Goal: Task Accomplishment & Management: Manage account settings

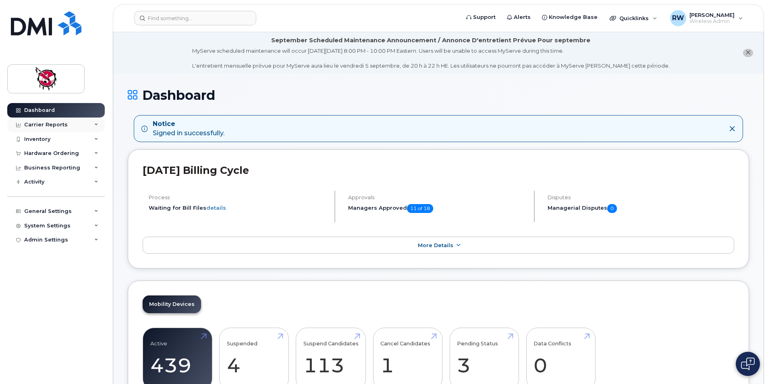
click at [61, 129] on div "Carrier Reports" at bounding box center [55, 125] width 97 height 15
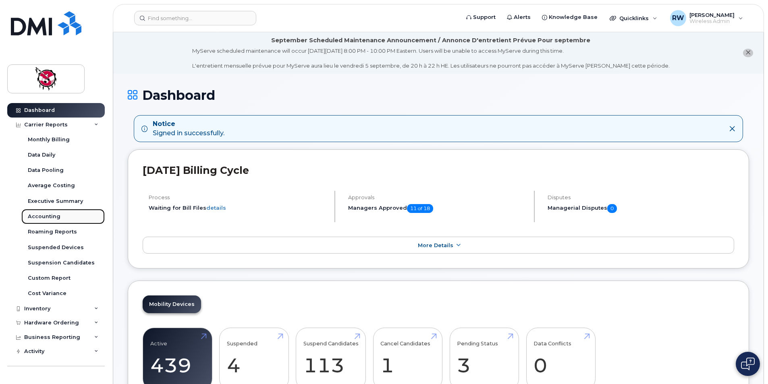
click at [65, 215] on link "Accounting" at bounding box center [62, 216] width 83 height 15
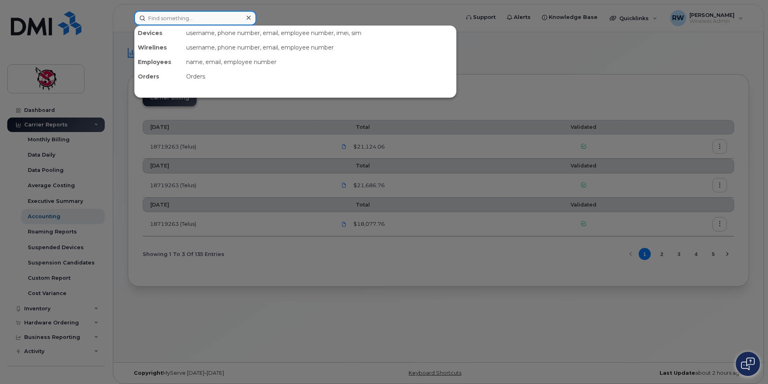
click at [185, 15] on input at bounding box center [195, 18] width 122 height 15
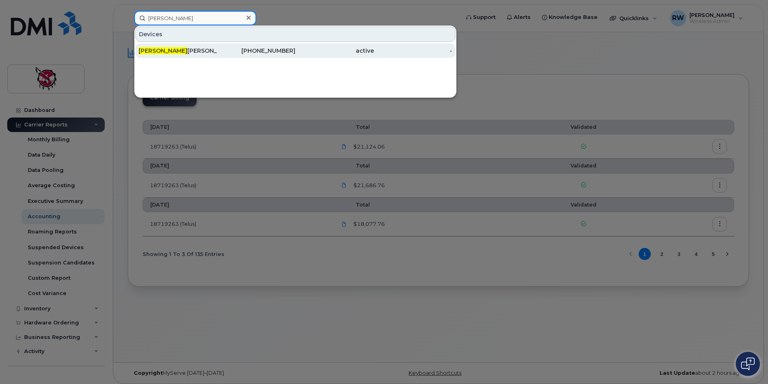
type input "barry"
click at [182, 52] on div "Barry Wesley" at bounding box center [178, 51] width 79 height 8
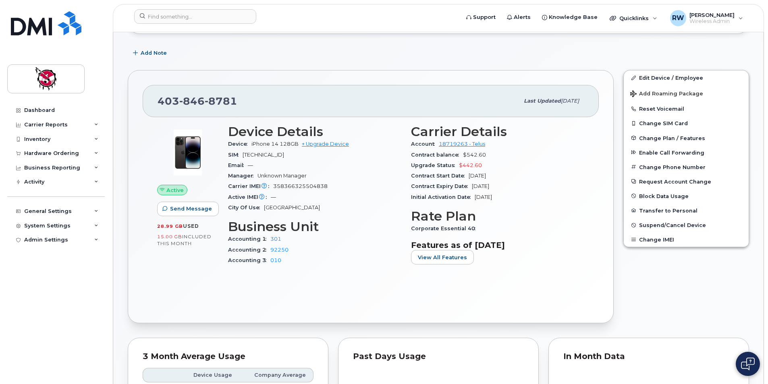
scroll to position [161, 0]
click at [697, 81] on link "Edit Device / Employee" at bounding box center [686, 77] width 125 height 15
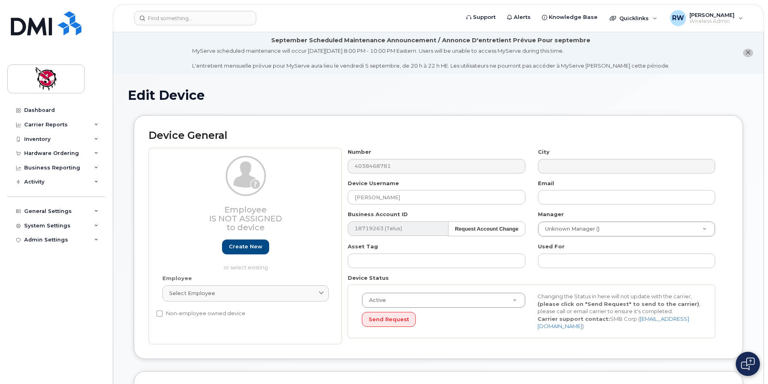
select select "2207672"
select select "10349"
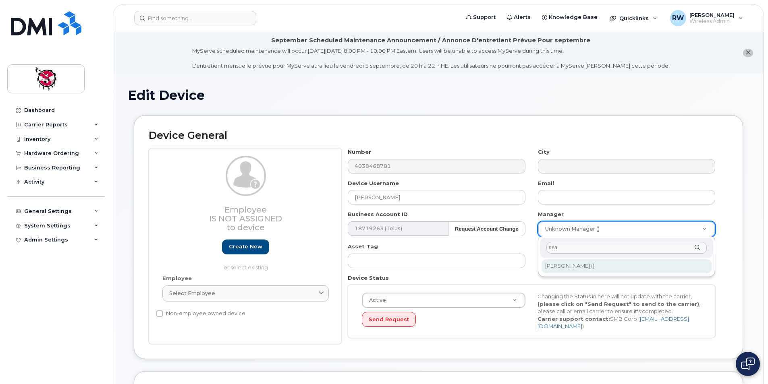
type input "dea"
type input "768686"
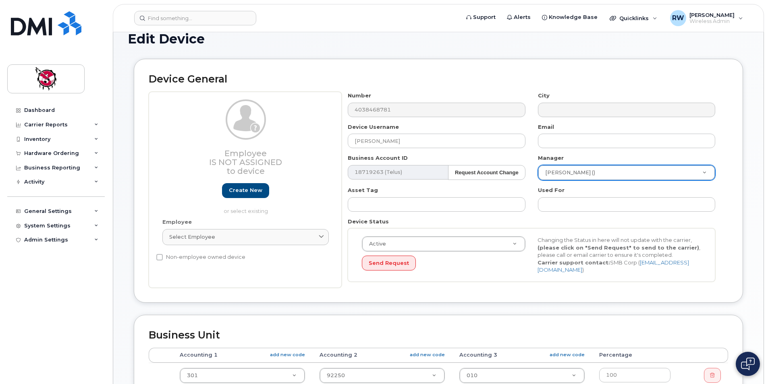
scroll to position [242, 0]
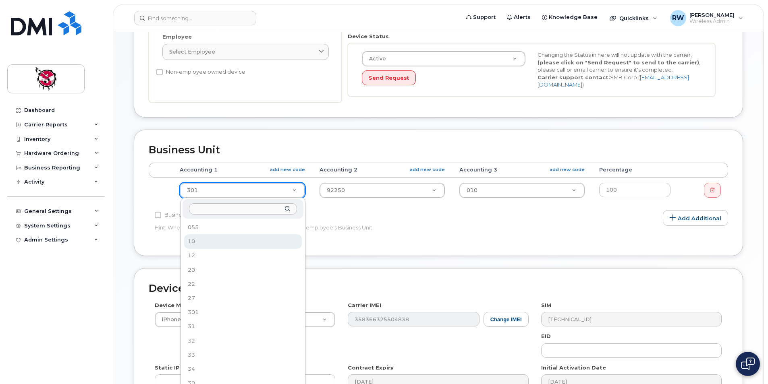
select select "40033"
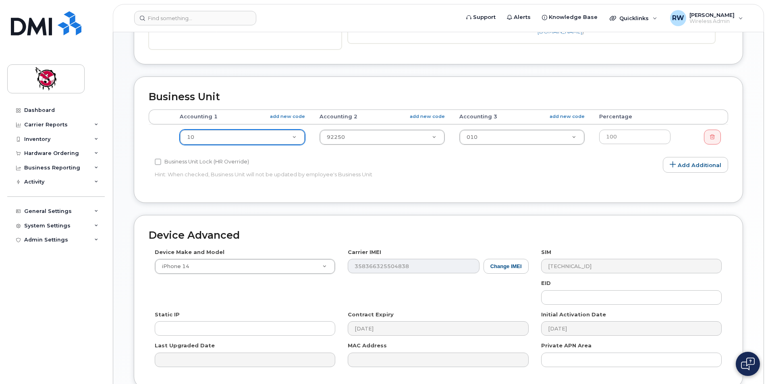
scroll to position [366, 0]
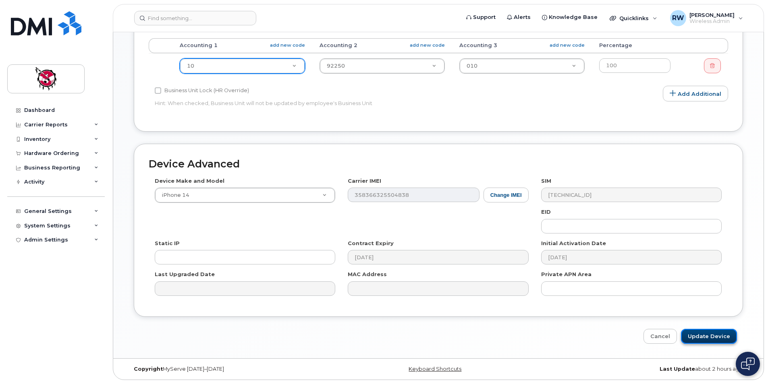
click at [711, 342] on input "Update Device" at bounding box center [709, 336] width 56 height 15
type input "Saving..."
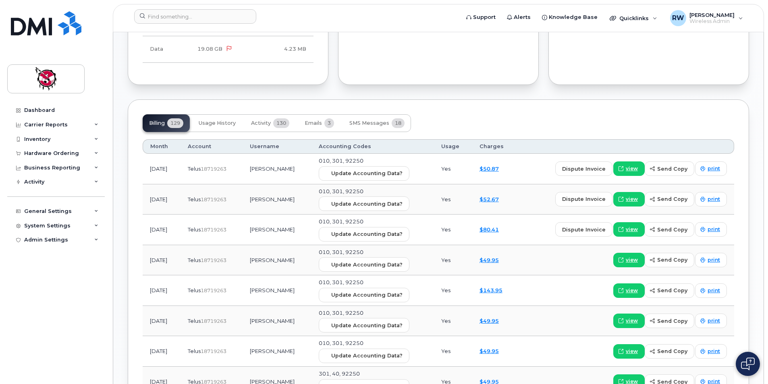
scroll to position [604, 0]
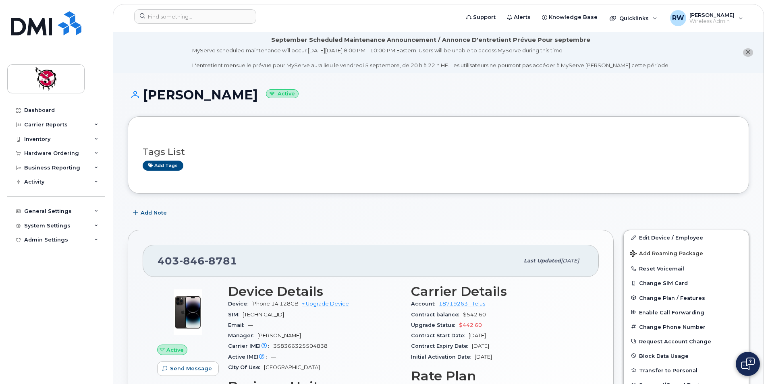
scroll to position [0, 0]
click at [60, 126] on div "Carrier Reports" at bounding box center [46, 125] width 44 height 6
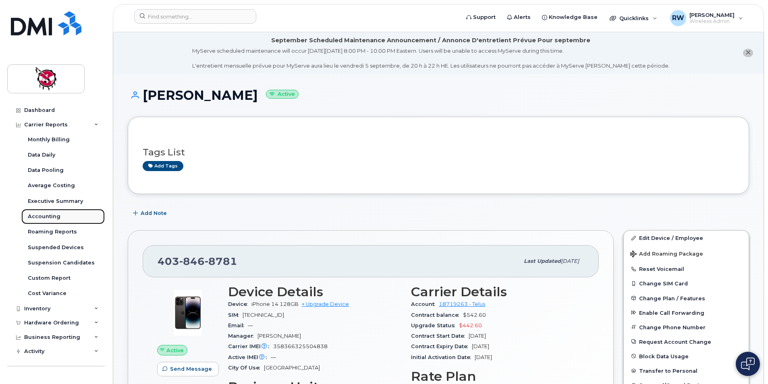
click at [58, 211] on link "Accounting" at bounding box center [62, 216] width 83 height 15
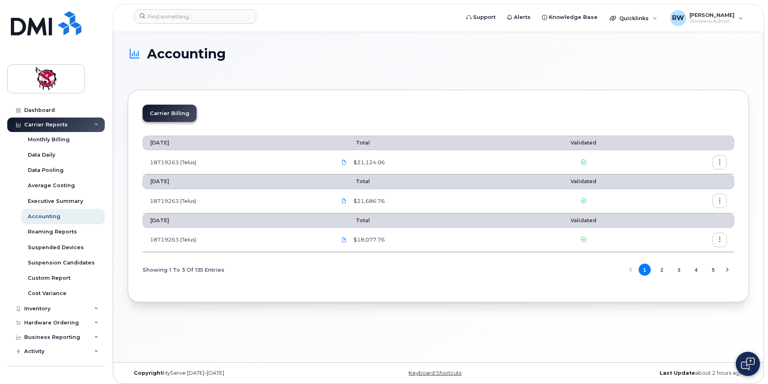
click at [596, 60] on h1 "Accounting" at bounding box center [436, 54] width 617 height 14
click at [312, 57] on h1 "Accounting" at bounding box center [436, 54] width 617 height 14
click at [46, 217] on div "Accounting" at bounding box center [44, 216] width 33 height 7
click at [382, 62] on div "Accounting" at bounding box center [438, 61] width 621 height 29
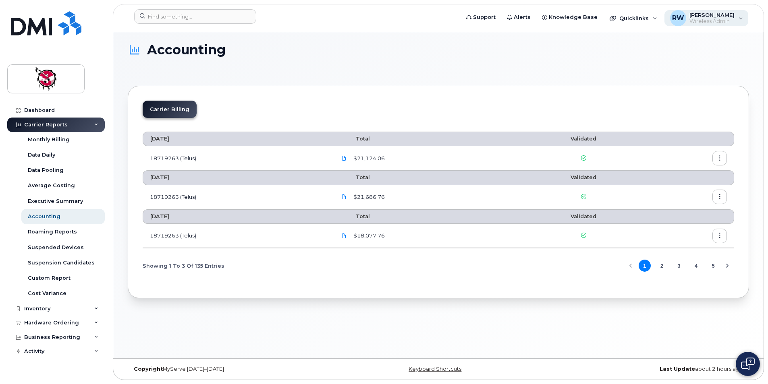
click at [699, 18] on span "[PERSON_NAME]" at bounding box center [711, 15] width 45 height 6
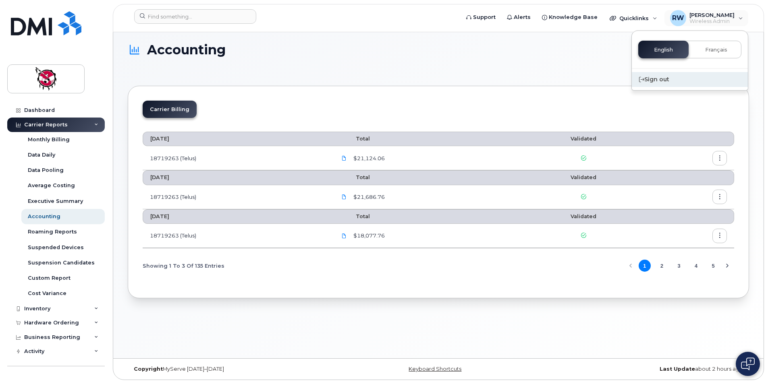
click at [655, 77] on div "Sign out" at bounding box center [690, 79] width 116 height 15
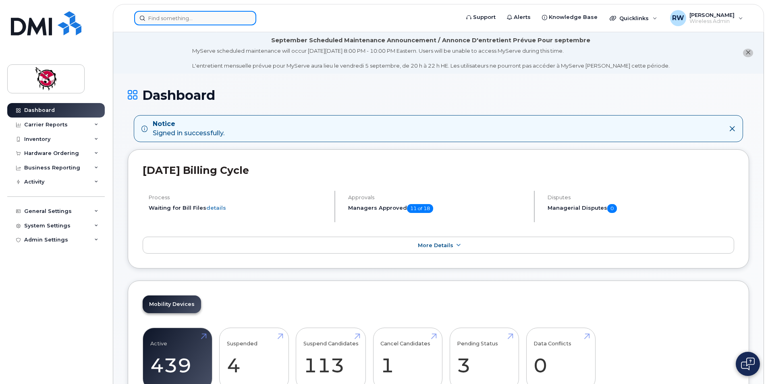
click at [195, 19] on input at bounding box center [195, 18] width 122 height 15
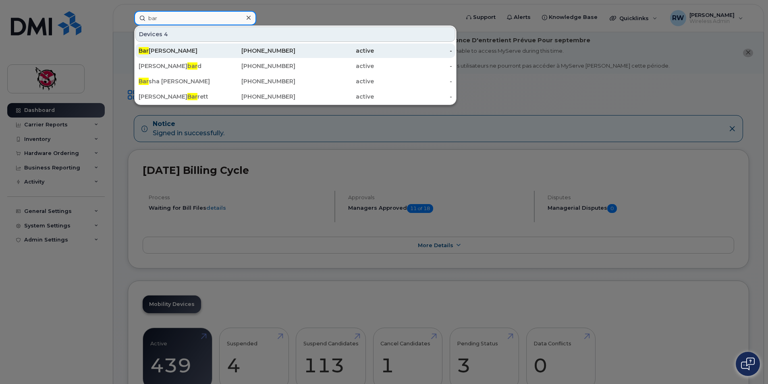
type input "bar"
click at [169, 53] on div "Bar ry Wesley" at bounding box center [178, 51] width 79 height 8
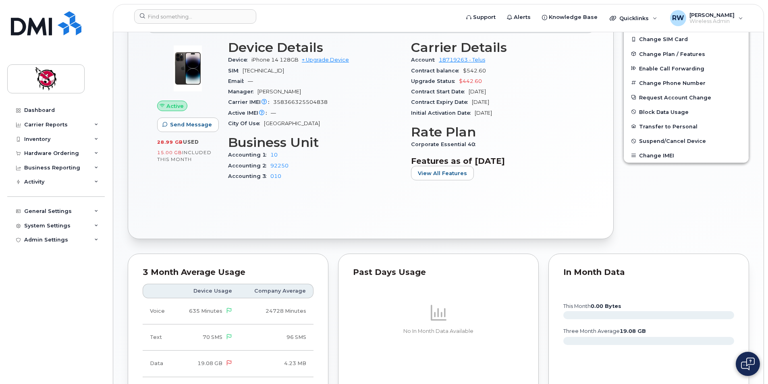
scroll to position [243, 0]
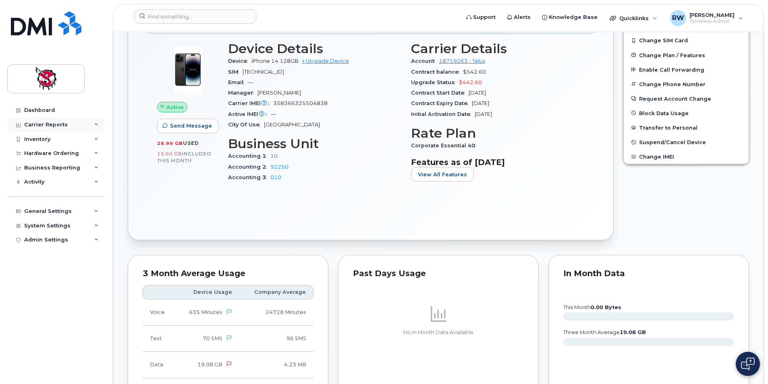
click at [72, 128] on div "Carrier Reports" at bounding box center [55, 125] width 97 height 15
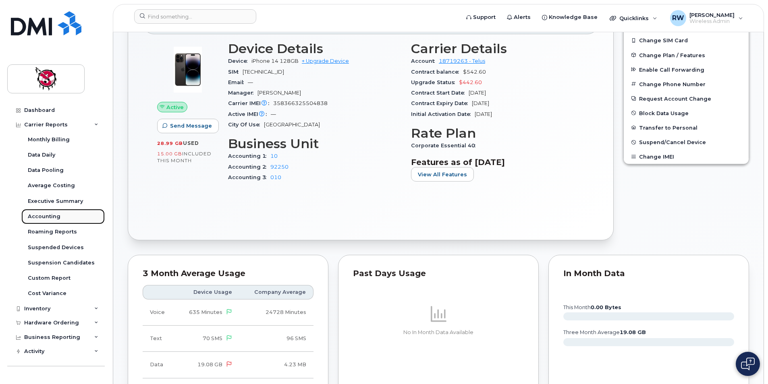
click at [71, 219] on link "Accounting" at bounding box center [62, 216] width 83 height 15
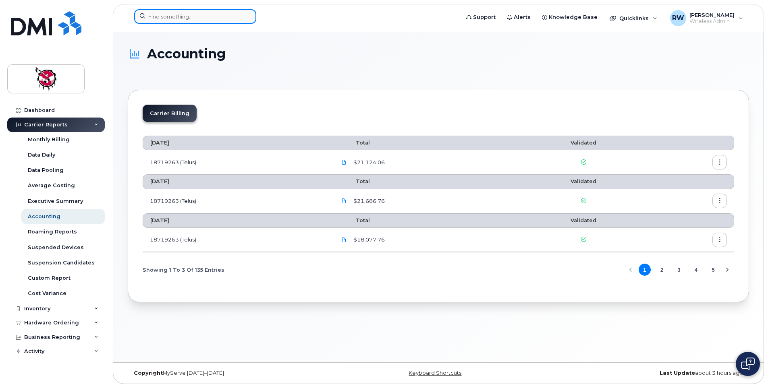
click at [216, 15] on input at bounding box center [195, 16] width 122 height 15
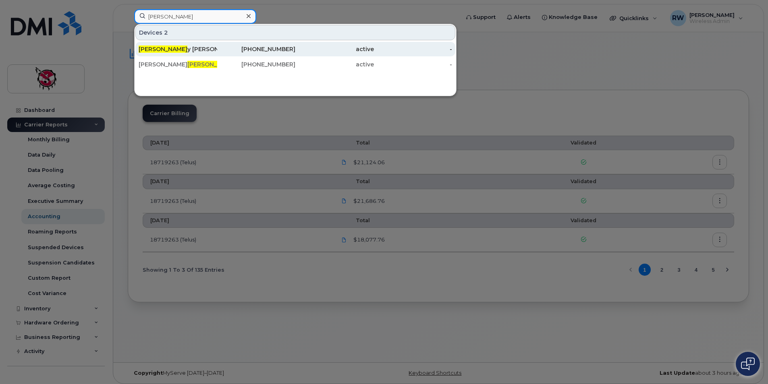
type input "barr"
click at [251, 50] on div "403-846-8781" at bounding box center [256, 49] width 79 height 8
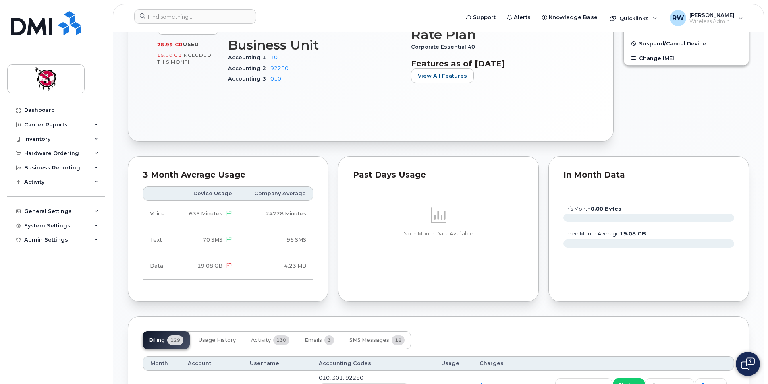
scroll to position [242, 0]
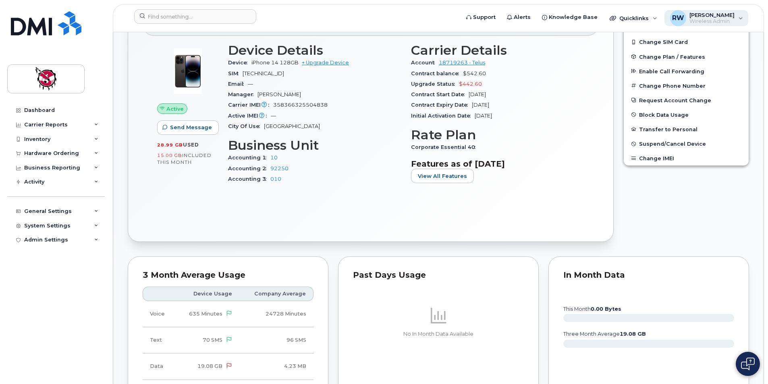
click at [708, 21] on span "Wireless Admin" at bounding box center [711, 21] width 45 height 6
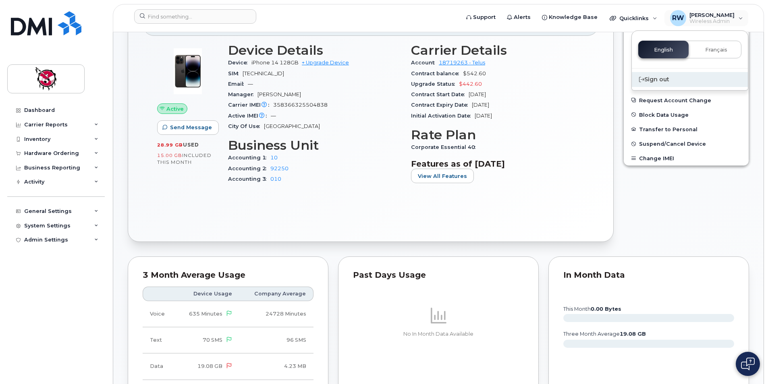
click at [665, 81] on div "Sign out" at bounding box center [690, 79] width 116 height 15
